Goal: Information Seeking & Learning: Learn about a topic

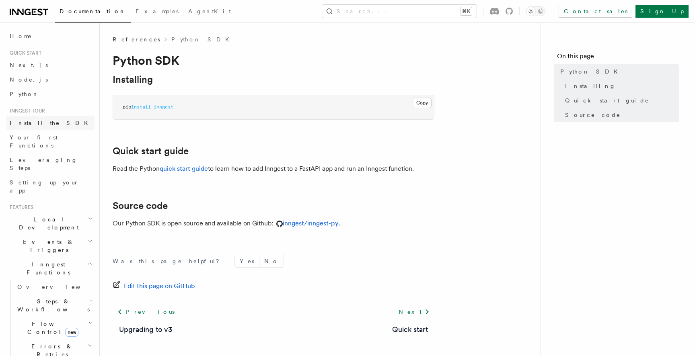
click at [69, 123] on link "Install the SDK" at bounding box center [50, 123] width 88 height 14
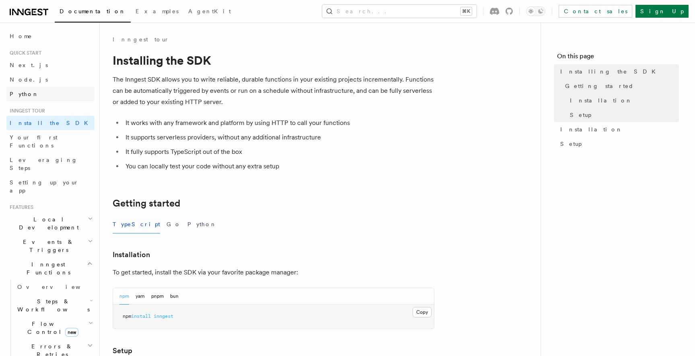
click at [34, 91] on link "Python" at bounding box center [50, 94] width 88 height 14
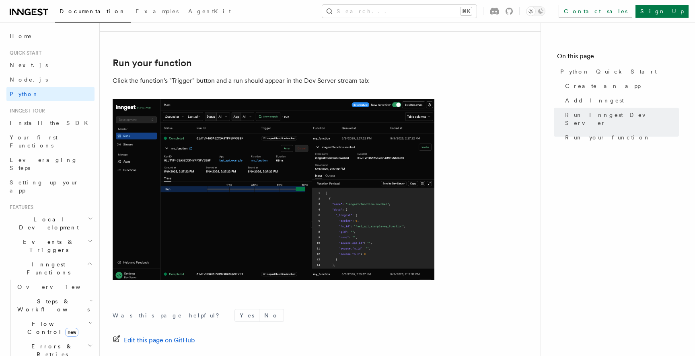
scroll to position [1677, 0]
